Goal: Task Accomplishment & Management: Use online tool/utility

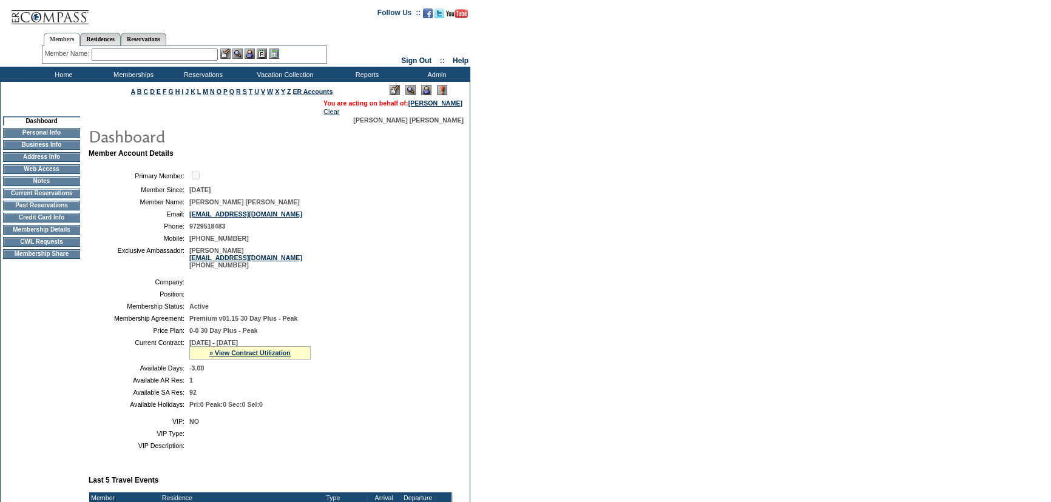
click at [250, 55] on img at bounding box center [250, 54] width 10 height 10
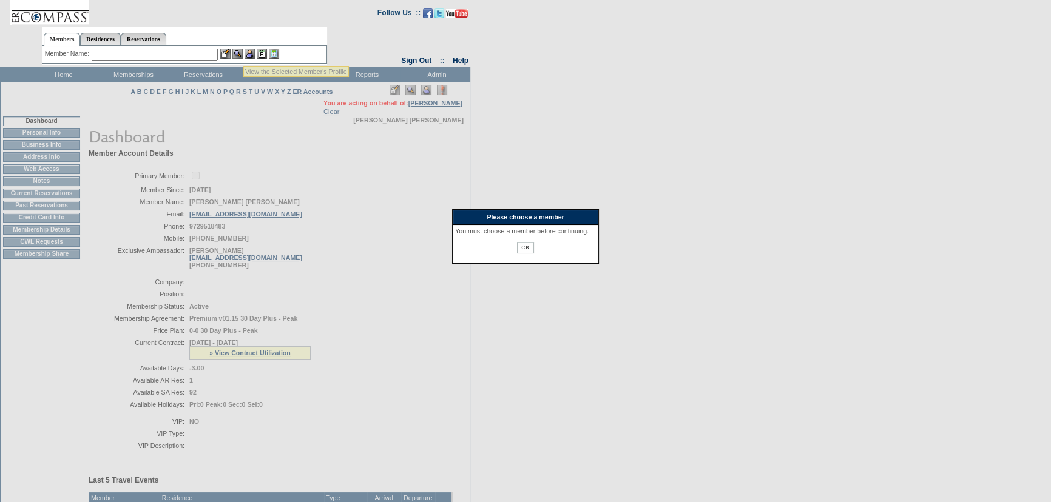
click at [243, 52] on img at bounding box center [237, 54] width 10 height 10
click at [522, 254] on input "OK" at bounding box center [525, 248] width 16 height 12
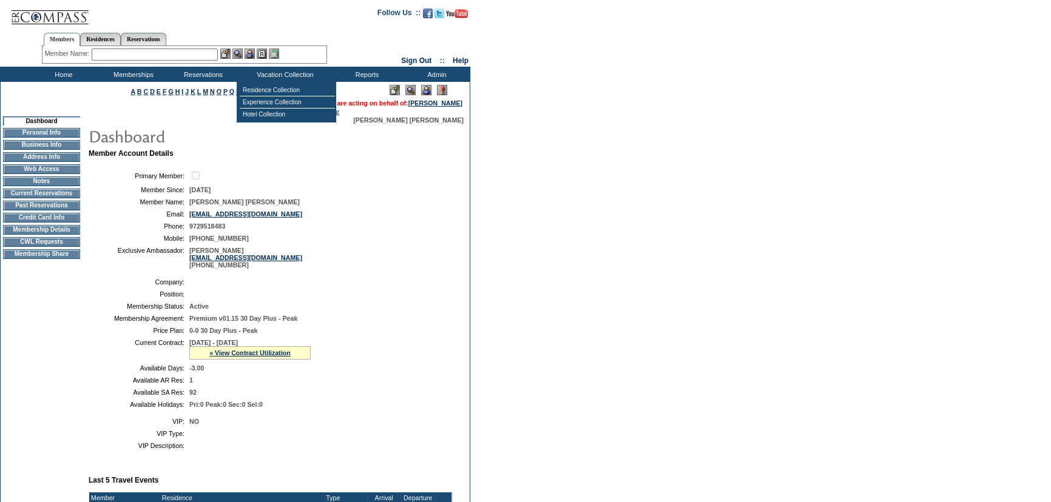
click at [189, 50] on input "text" at bounding box center [155, 55] width 126 height 12
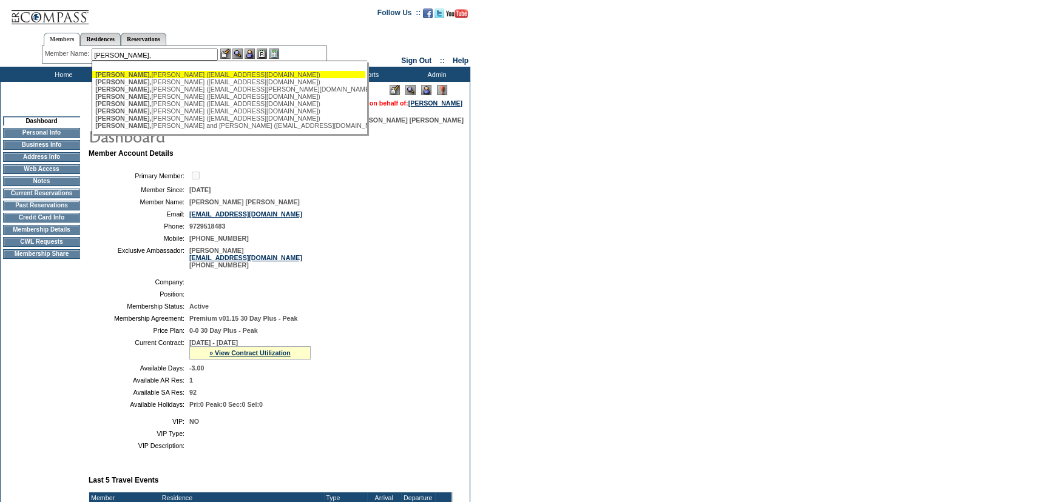
click at [165, 55] on input "[PERSON_NAME]," at bounding box center [155, 55] width 126 height 12
drag, startPoint x: 151, startPoint y: 52, endPoint x: 84, endPoint y: 50, distance: 67.4
click at [84, 50] on div "Member Name: [PERSON_NAME], [PERSON_NAME] ([PERSON_NAME][EMAIL_ADDRESS][DOMAIN_…" at bounding box center [184, 55] width 279 height 12
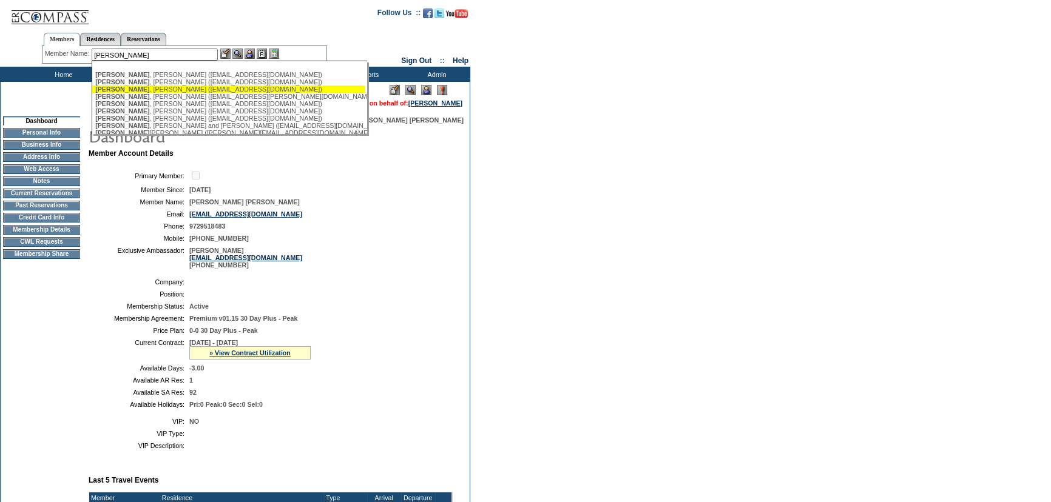
scroll to position [55, 0]
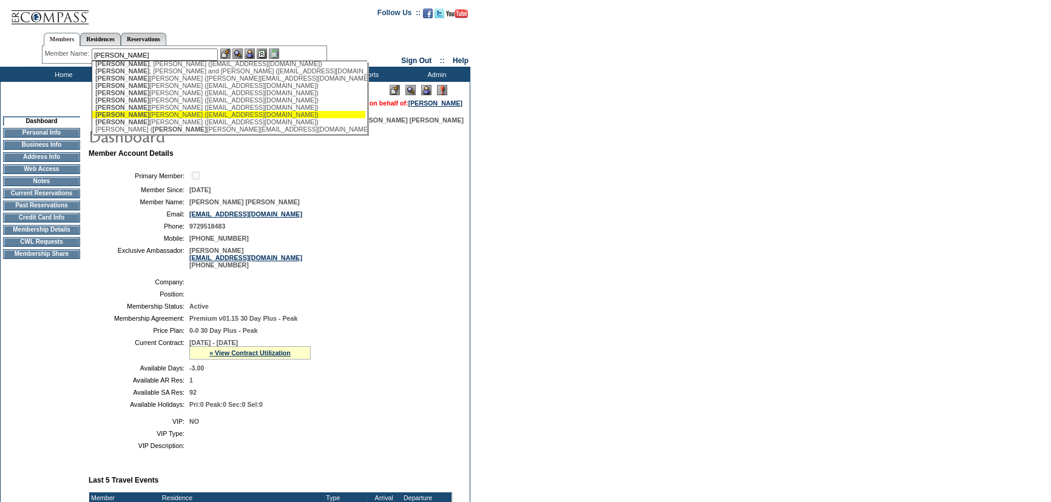
click at [195, 115] on div "[PERSON_NAME] [PERSON_NAME] ([EMAIL_ADDRESS][DOMAIN_NAME])" at bounding box center [228, 114] width 267 height 7
type input "[PERSON_NAME] [PERSON_NAME] ([EMAIL_ADDRESS][DOMAIN_NAME])"
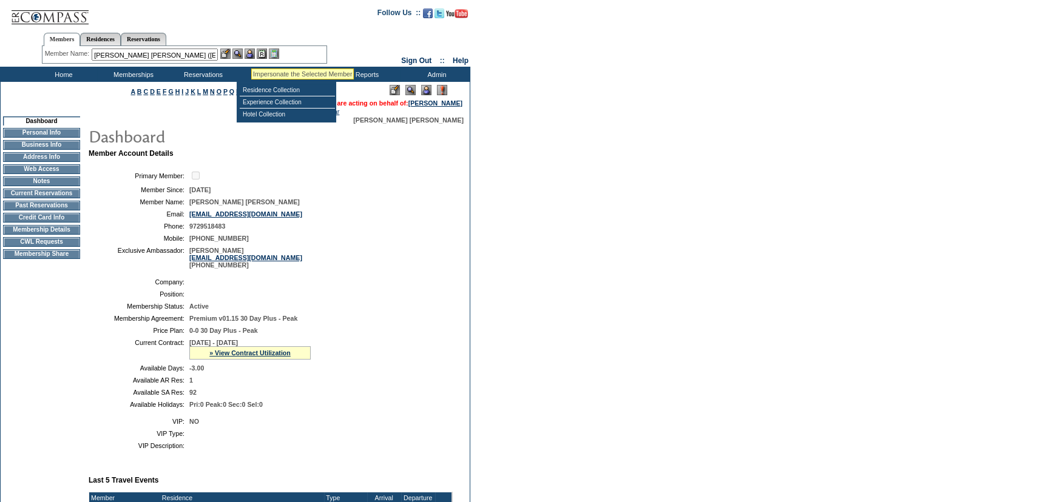
click at [251, 54] on img at bounding box center [250, 54] width 10 height 10
click at [243, 54] on img at bounding box center [237, 54] width 10 height 10
